Goal: Transaction & Acquisition: Purchase product/service

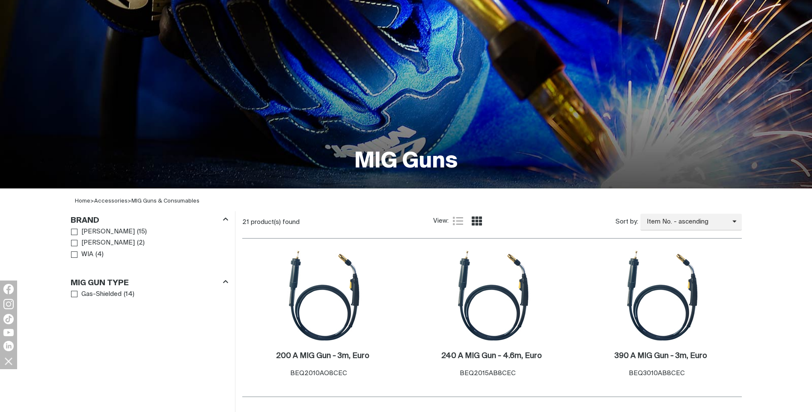
scroll to position [86, 0]
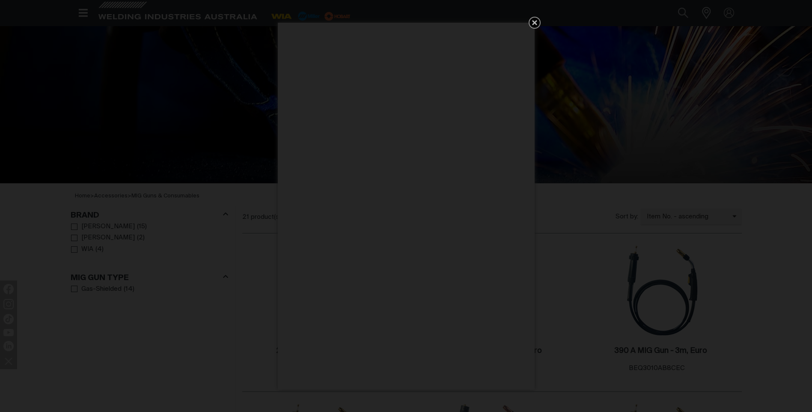
click at [533, 22] on icon "Get 5 WIA Welding Guides Free!" at bounding box center [535, 23] width 10 height 10
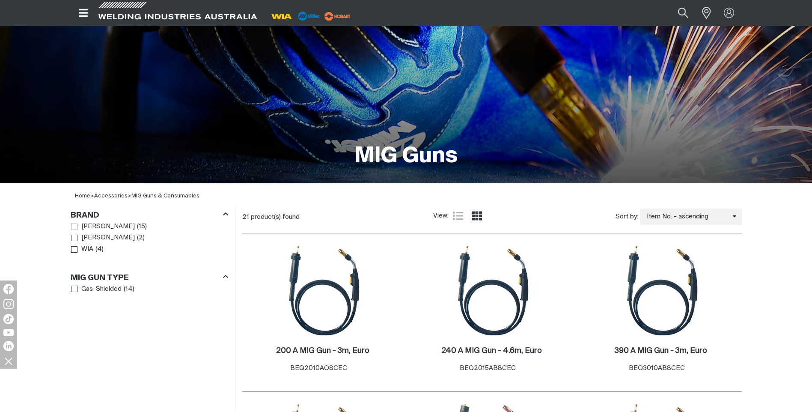
click at [74, 226] on span "Brand" at bounding box center [74, 226] width 6 height 6
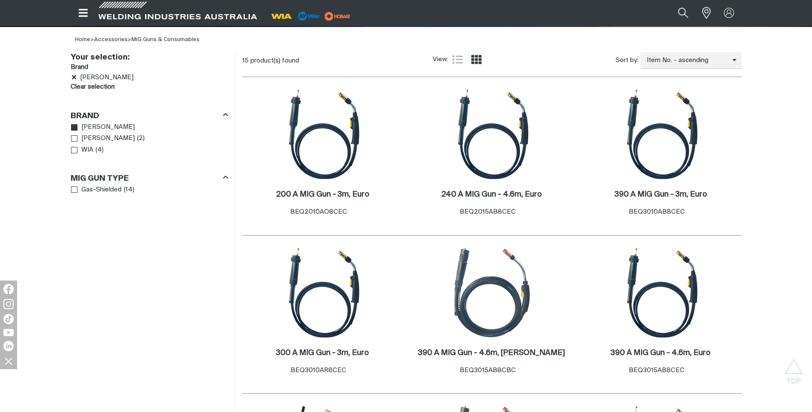
scroll to position [257, 0]
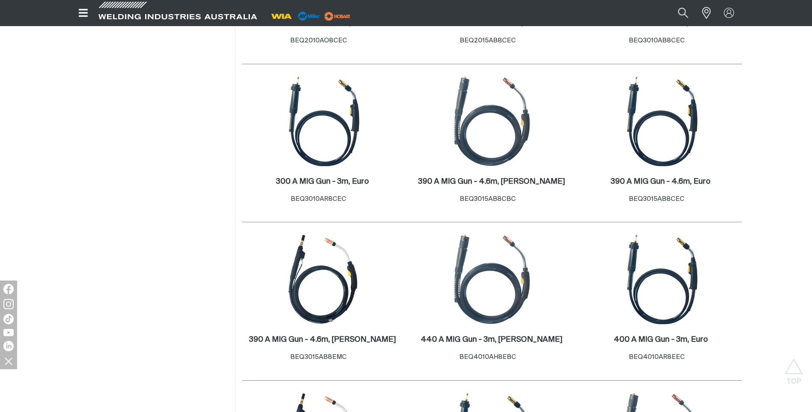
scroll to position [428, 0]
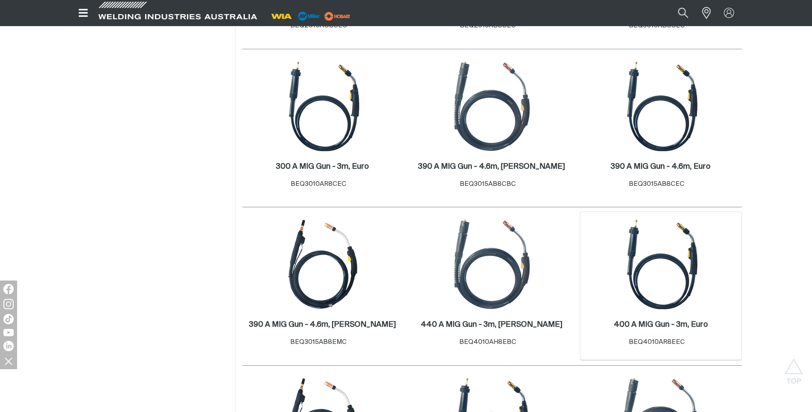
click at [687, 265] on img at bounding box center [661, 264] width 92 height 92
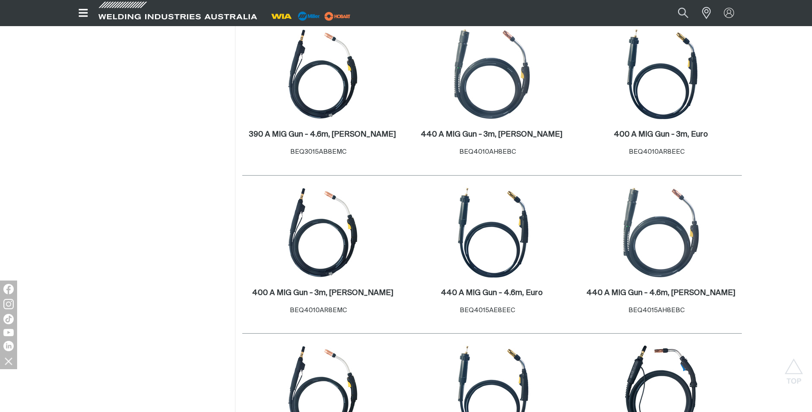
scroll to position [599, 0]
